Goal: Information Seeking & Learning: Understand process/instructions

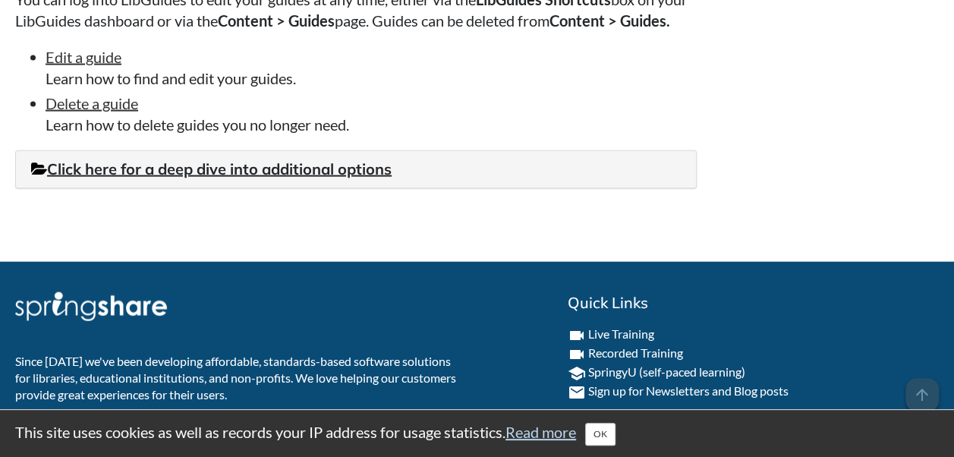
scroll to position [4503, 0]
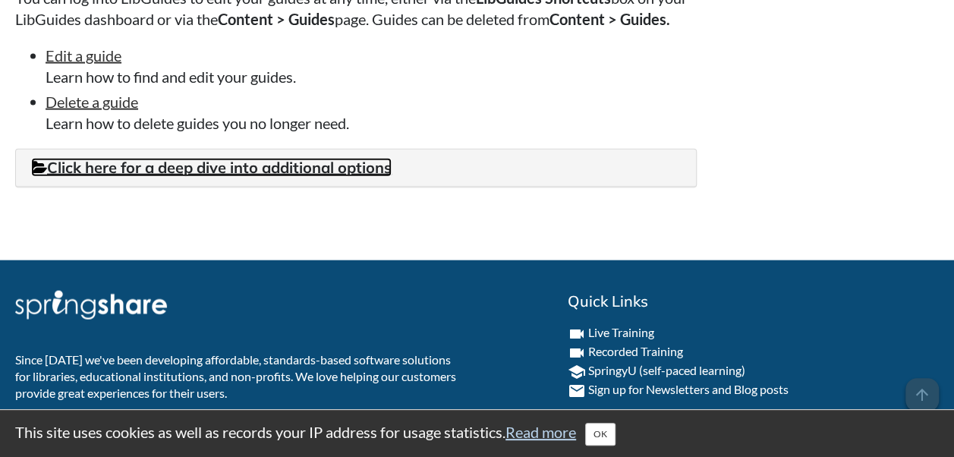
click at [336, 177] on link "Click here for a deep dive into additional options" at bounding box center [211, 167] width 360 height 19
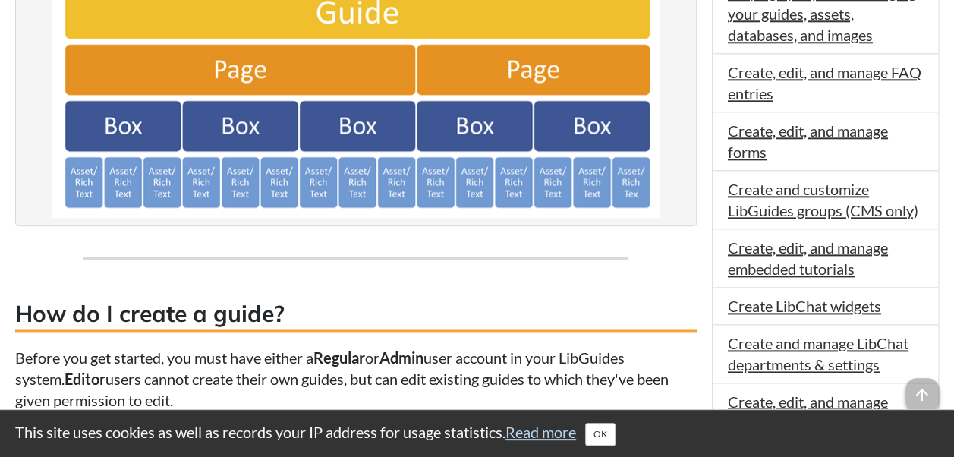
scroll to position [845, 0]
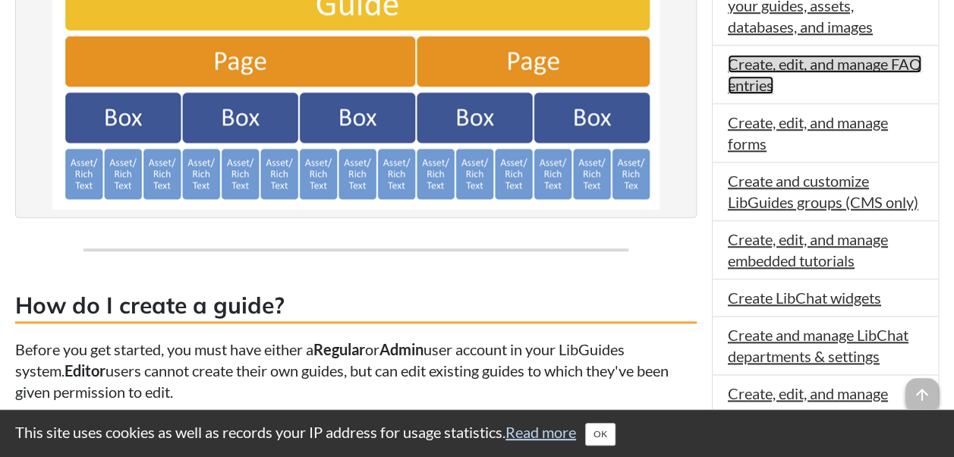
click at [747, 87] on link "Create, edit, and manage FAQ entries" at bounding box center [824, 74] width 193 height 39
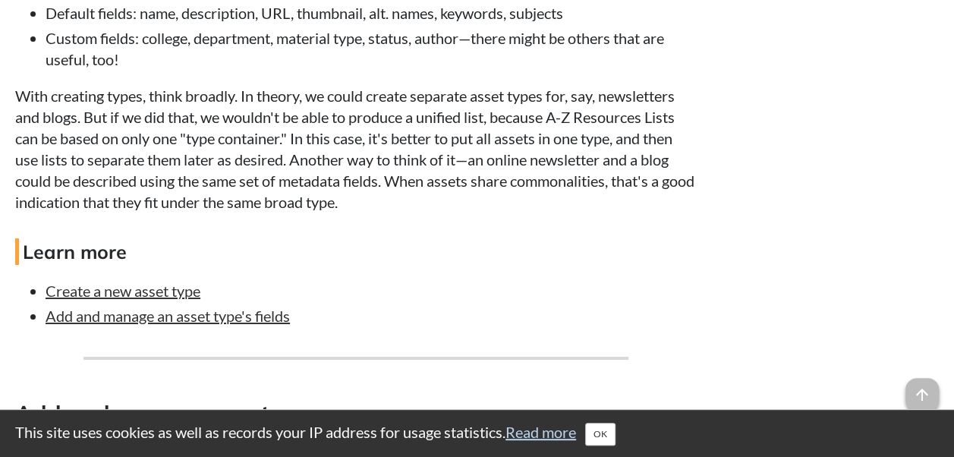
scroll to position [2615, 0]
click at [175, 299] on link "Create a new asset type" at bounding box center [123, 290] width 155 height 18
